Goal: Task Accomplishment & Management: Manage account settings

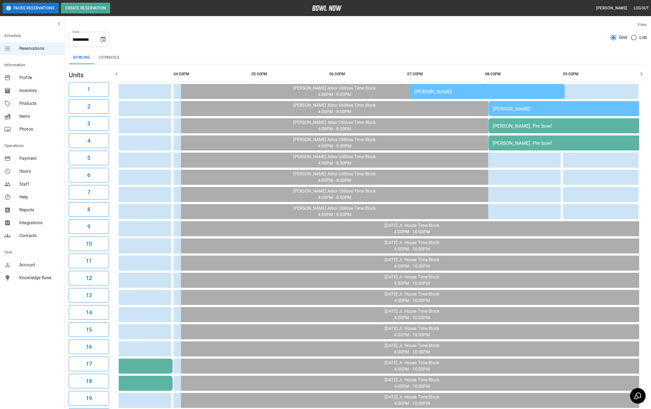
click at [519, 108] on div "[PERSON_NAME]" at bounding box center [566, 109] width 146 height 6
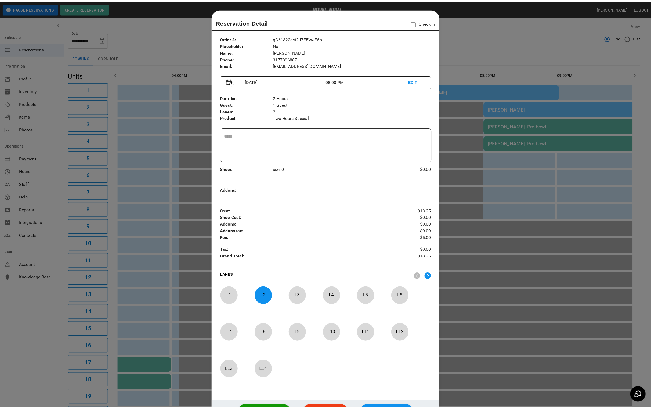
scroll to position [8, 0]
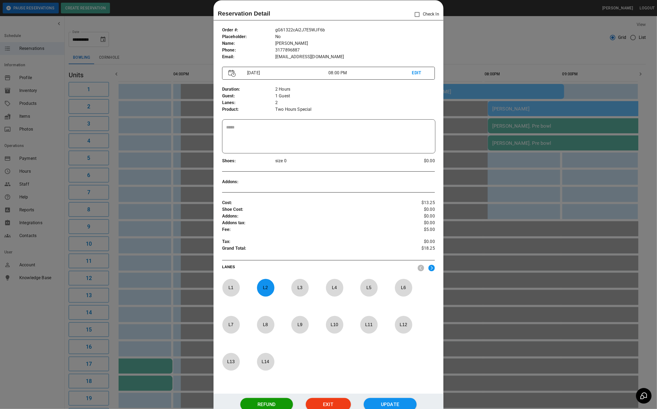
click at [555, 31] on div at bounding box center [328, 204] width 657 height 409
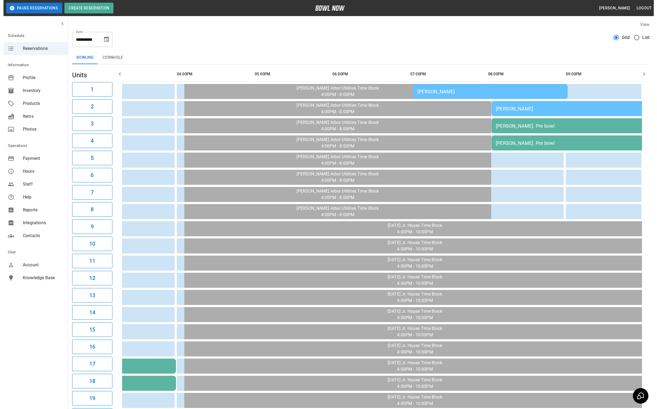
scroll to position [0, 253]
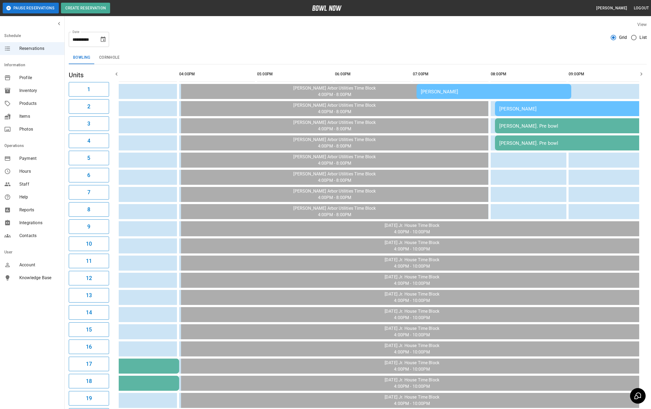
click at [508, 106] on div "[PERSON_NAME]" at bounding box center [572, 109] width 146 height 6
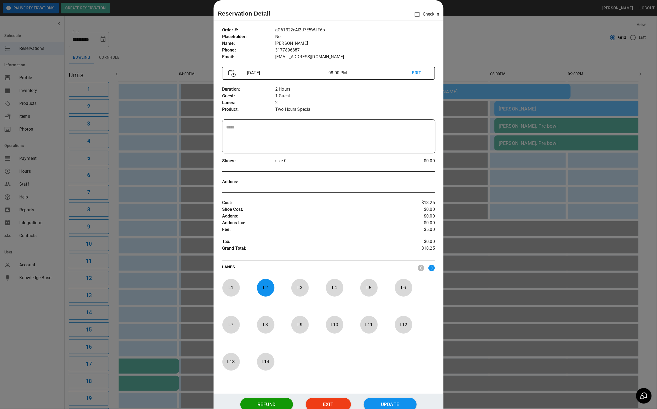
scroll to position [49, 0]
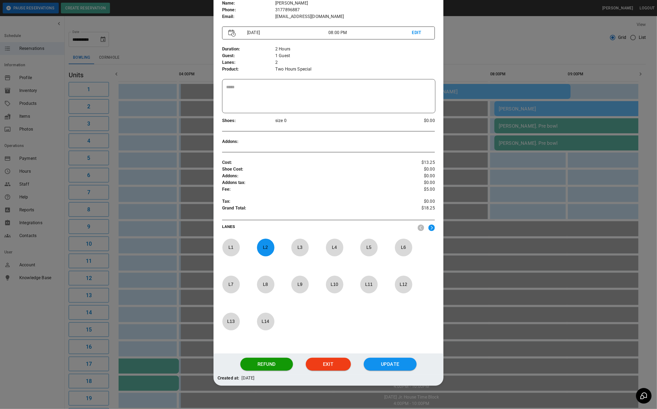
click at [263, 252] on p "L 2" at bounding box center [266, 247] width 18 height 13
click at [371, 246] on p "L 5" at bounding box center [369, 247] width 18 height 13
click at [390, 366] on button "Update" at bounding box center [390, 364] width 53 height 13
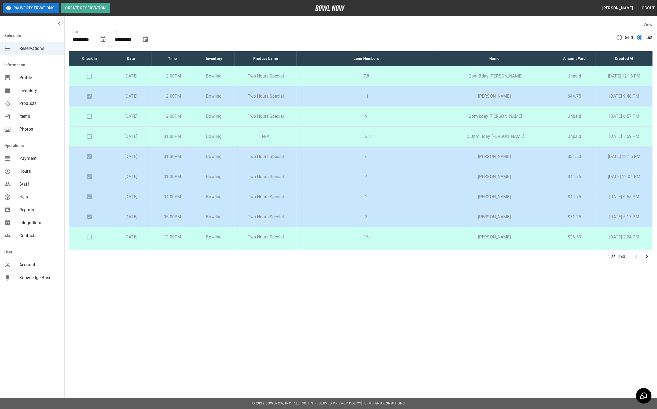
scroll to position [0, 0]
click at [105, 40] on icon "Choose date, selected date is Sep 21, 2025" at bounding box center [103, 39] width 5 height 5
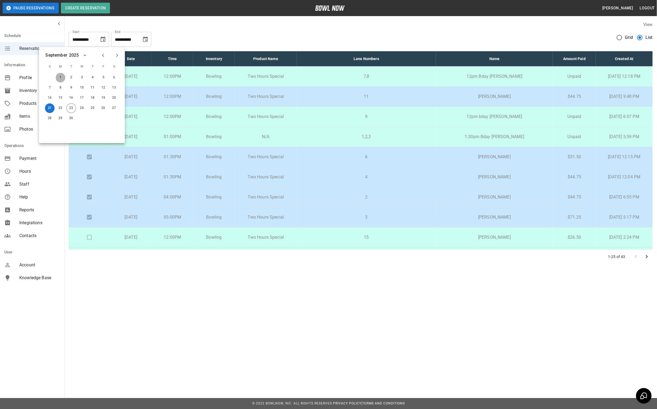
click at [57, 76] on button "1" at bounding box center [61, 78] width 10 height 10
type input "**********"
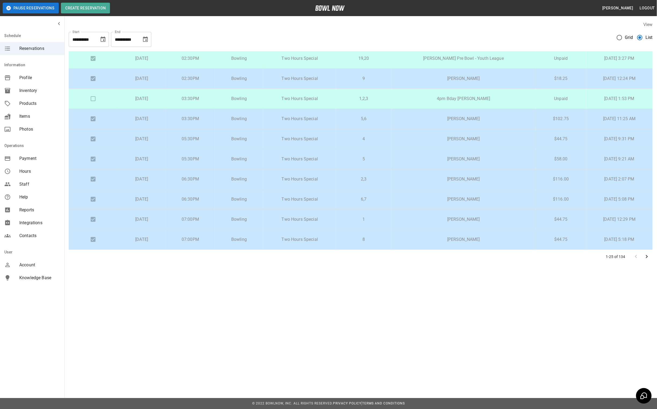
scroll to position [323, 0]
click at [647, 254] on icon "Go to next page" at bounding box center [647, 257] width 6 height 6
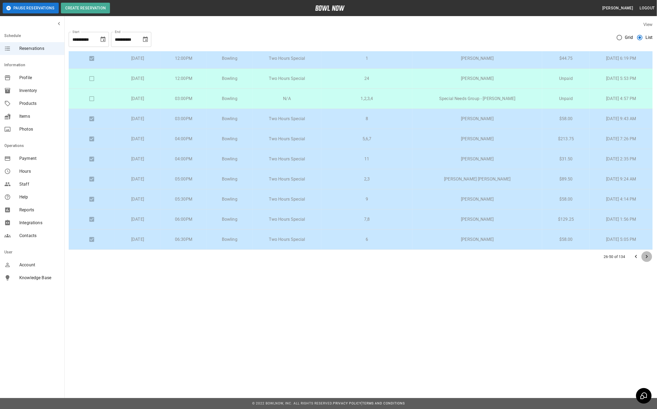
click at [648, 259] on icon "Go to next page" at bounding box center [647, 257] width 6 height 6
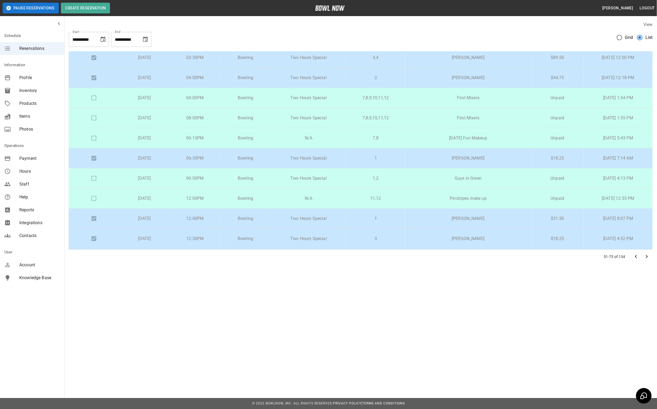
scroll to position [282, 0]
drag, startPoint x: 424, startPoint y: 276, endPoint x: 421, endPoint y: 310, distance: 33.6
drag, startPoint x: 421, startPoint y: 310, endPoint x: 373, endPoint y: 295, distance: 50.7
click at [373, 295] on div "**********" at bounding box center [328, 148] width 657 height 297
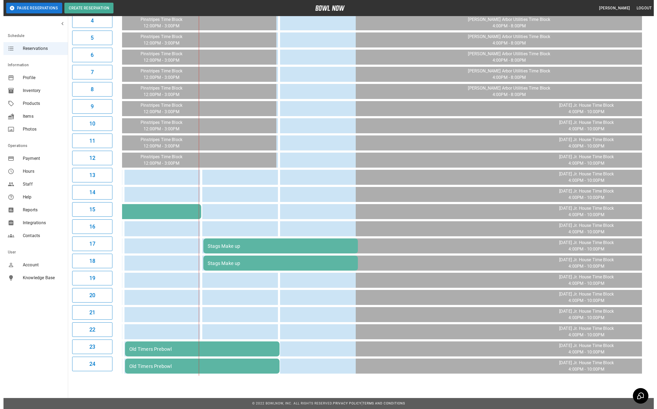
scroll to position [0, 0]
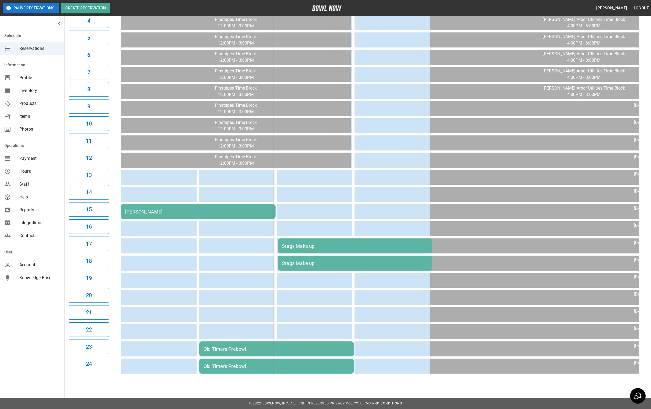
click at [153, 209] on div "[PERSON_NAME]" at bounding box center [198, 212] width 146 height 6
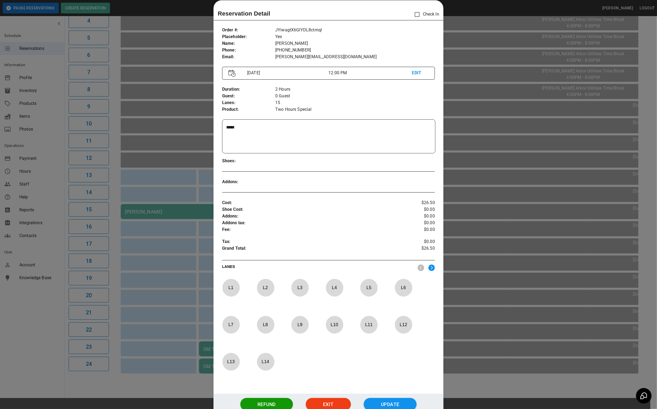
scroll to position [53, 0]
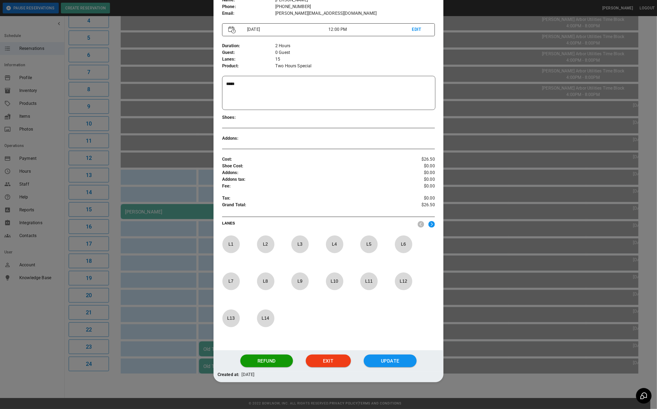
drag, startPoint x: 503, startPoint y: 11, endPoint x: 511, endPoint y: 6, distance: 9.4
click at [503, 11] on div at bounding box center [328, 204] width 657 height 409
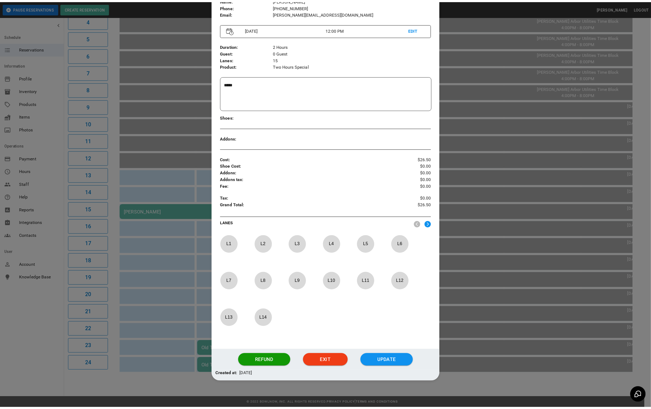
scroll to position [0, 0]
